Goal: Navigation & Orientation: Find specific page/section

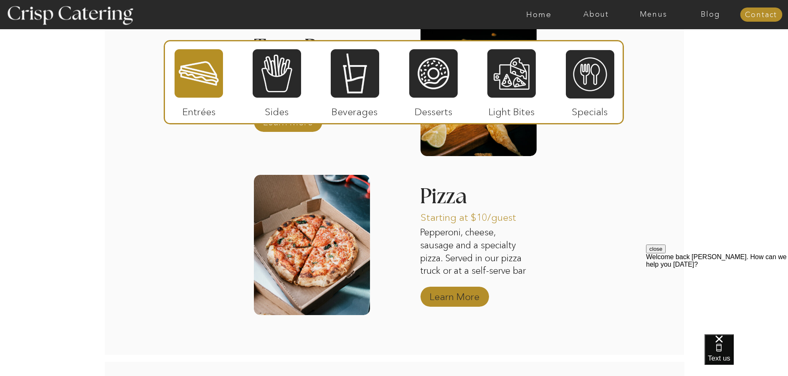
click at [457, 301] on p "Learn More" at bounding box center [455, 295] width 56 height 24
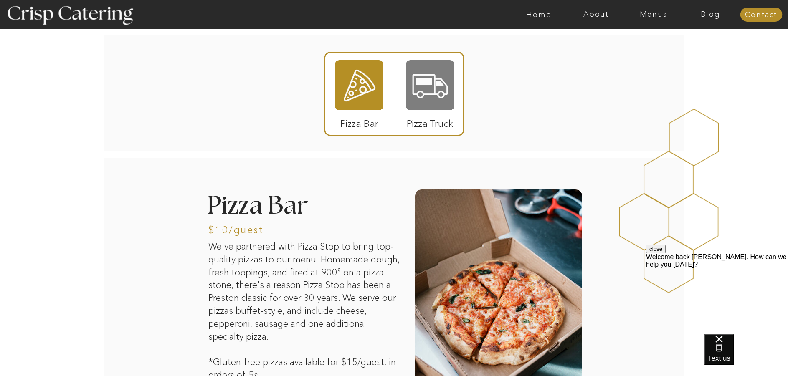
click at [430, 98] on div at bounding box center [430, 85] width 48 height 50
